Goal: Navigation & Orientation: Find specific page/section

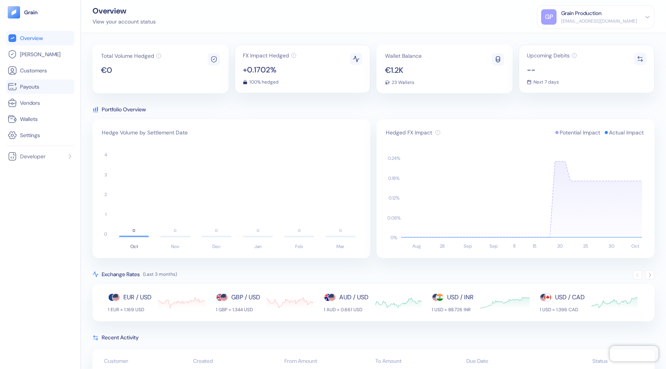
click at [47, 88] on link "Payouts" at bounding box center [40, 86] width 65 height 9
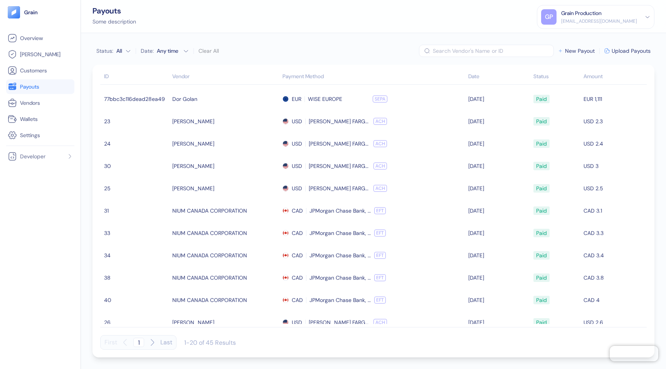
click at [559, 50] on icon "button" at bounding box center [560, 50] width 5 height 5
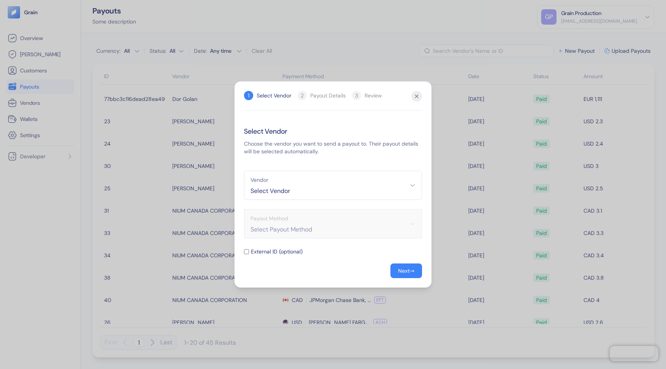
click at [422, 94] on div "Hidden title for resolving console warnings 1 Select Vendor 2 Payout Details 3 …" at bounding box center [332, 184] width 197 height 207
click at [418, 96] on icon "button" at bounding box center [416, 96] width 11 height 11
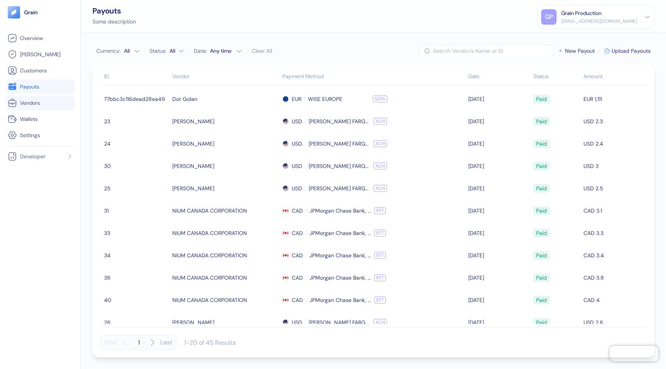
click at [39, 106] on span "Vendors" at bounding box center [30, 103] width 20 height 8
